Goal: Task Accomplishment & Management: Use online tool/utility

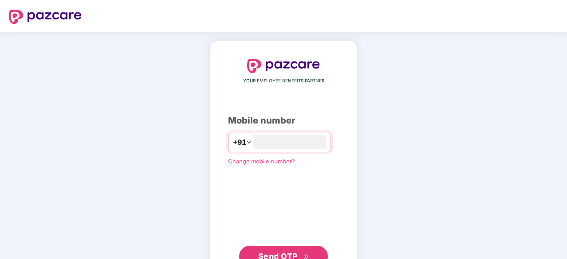
type input "**********"
click at [270, 252] on span "Send OTP" at bounding box center [277, 255] width 39 height 9
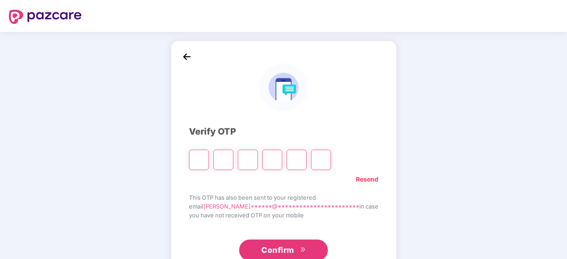
paste input "*"
type input "*"
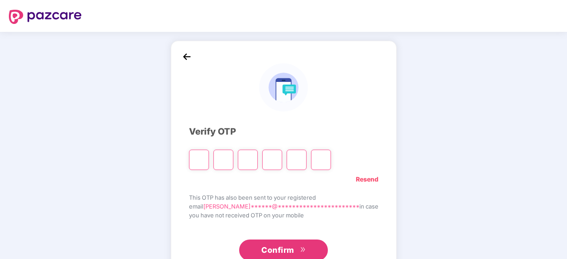
type input "*"
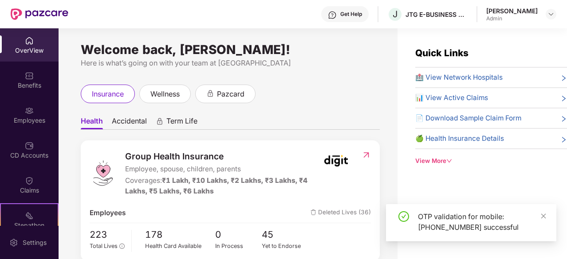
click at [26, 114] on img at bounding box center [29, 110] width 9 height 9
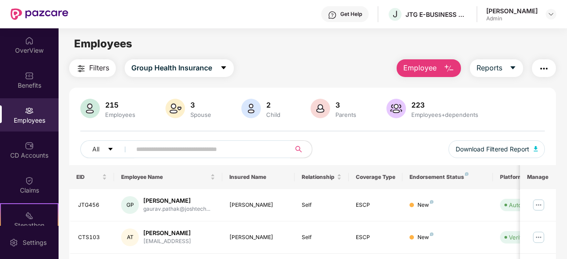
click at [423, 70] on span "Employee" at bounding box center [419, 68] width 33 height 11
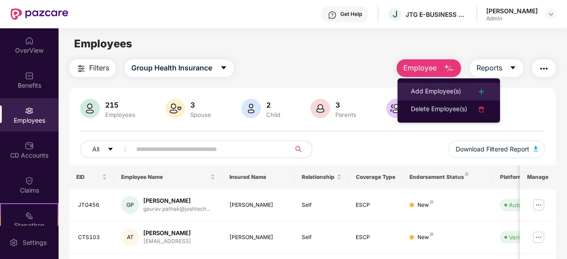
click at [415, 91] on div "Add Employee(s)" at bounding box center [435, 91] width 50 height 11
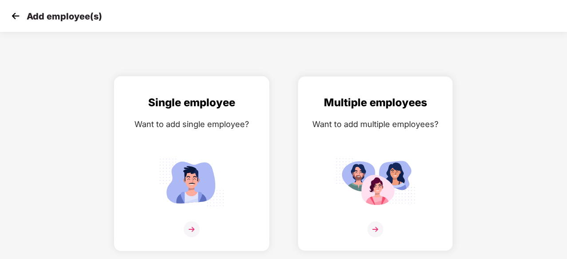
click at [205, 138] on div "Single employee Want to add single employee?" at bounding box center [191, 171] width 137 height 154
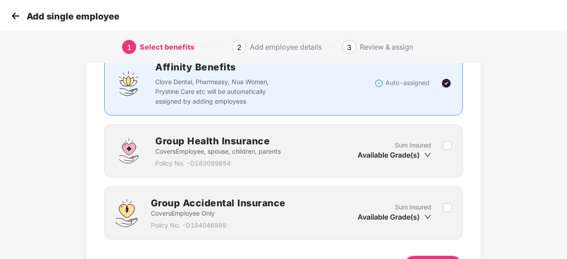
scroll to position [74, 0]
